Goal: Information Seeking & Learning: Learn about a topic

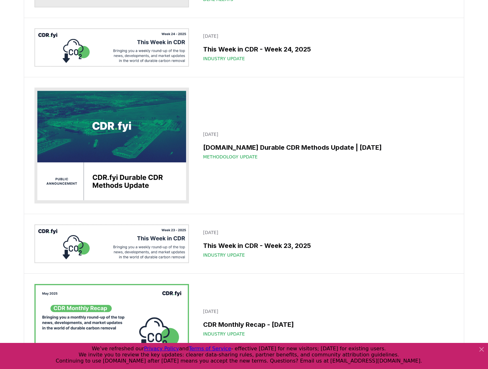
scroll to position [1776, 0]
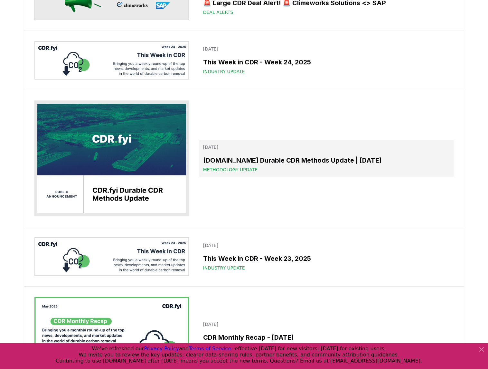
click at [296, 158] on h3 "[DOMAIN_NAME] Durable CDR Methods Update | [DATE]" at bounding box center [326, 160] width 246 height 10
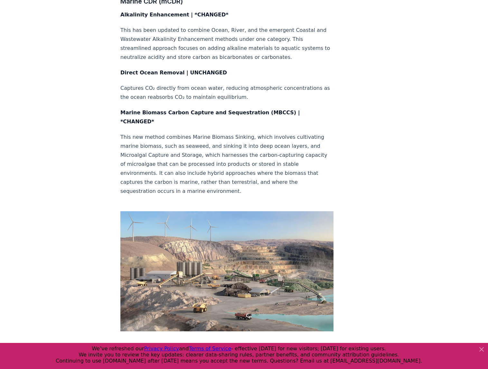
scroll to position [2033, 0]
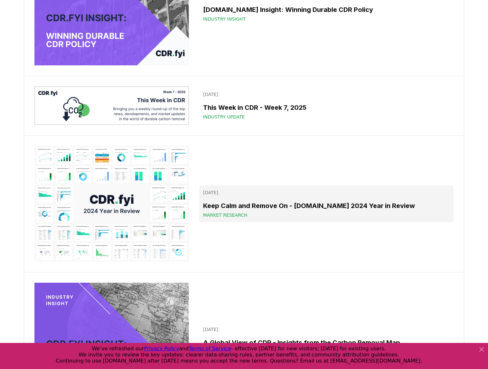
scroll to position [5174, 0]
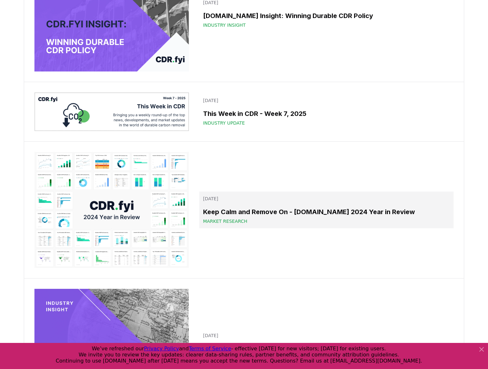
click at [252, 209] on h3 "Keep Calm and Remove On - [DOMAIN_NAME] 2024 Year in Review" at bounding box center [326, 212] width 246 height 10
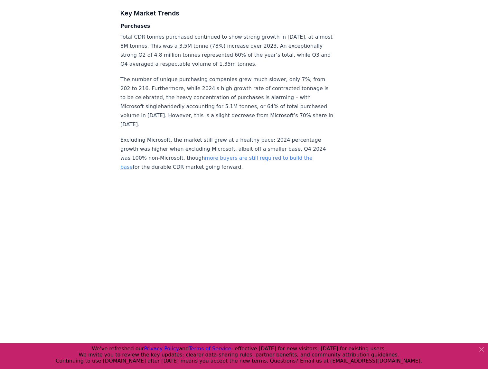
scroll to position [1261, 0]
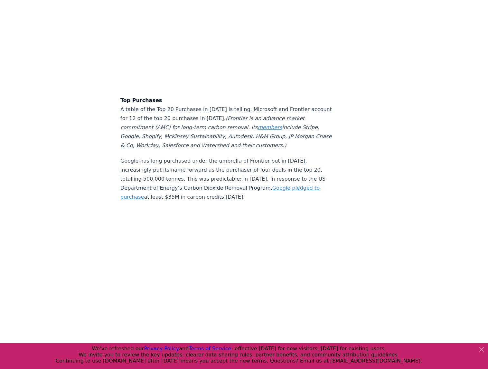
scroll to position [1673, 0]
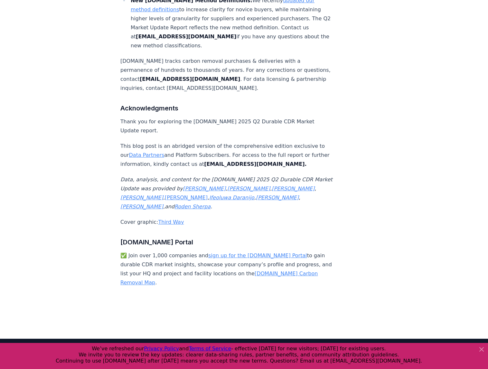
scroll to position [4095, 0]
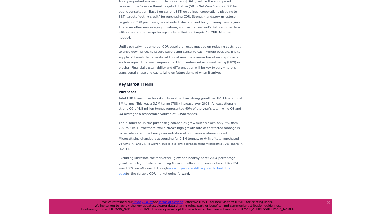
scroll to position [1158, 0]
